Goal: Use online tool/utility: Utilize a website feature to perform a specific function

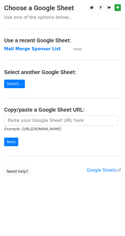
click at [31, 22] on main "Choose a Google Sheet Use one of the options below... Use a recent Google Sheet…" at bounding box center [62, 90] width 125 height 172
click at [25, 18] on p "Use one of the options below..." at bounding box center [62, 17] width 117 height 6
click at [18, 86] on link "Select..." at bounding box center [14, 84] width 21 height 9
click at [10, 82] on link "Select..." at bounding box center [14, 84] width 21 height 9
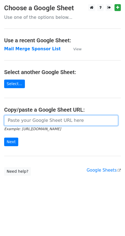
click at [38, 123] on input "url" at bounding box center [61, 120] width 114 height 11
paste input "https://drive.google.com/file/d/1FWcVa11siMILKNqDSxVvAilXwbwU41Ur/view?usp=shar…"
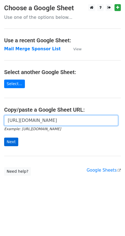
type input "https://drive.google.com/file/d/1FWcVa11siMILKNqDSxVvAilXwbwU41Ur/view?usp=shar…"
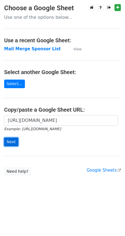
click at [10, 141] on input "Next" at bounding box center [11, 142] width 14 height 9
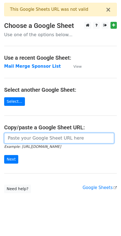
click at [45, 136] on input "url" at bounding box center [59, 138] width 110 height 11
paste input "[URL][DOMAIN_NAME]"
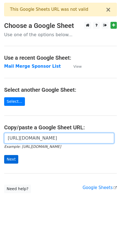
type input "[URL][DOMAIN_NAME]"
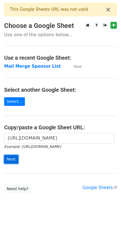
click at [11, 158] on input "Next" at bounding box center [11, 159] width 14 height 9
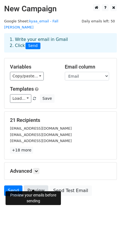
click at [37, 186] on link "Preview" at bounding box center [36, 191] width 24 height 11
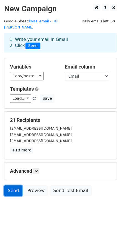
click at [13, 186] on link "Send" at bounding box center [13, 191] width 18 height 11
